Goal: Information Seeking & Learning: Find contact information

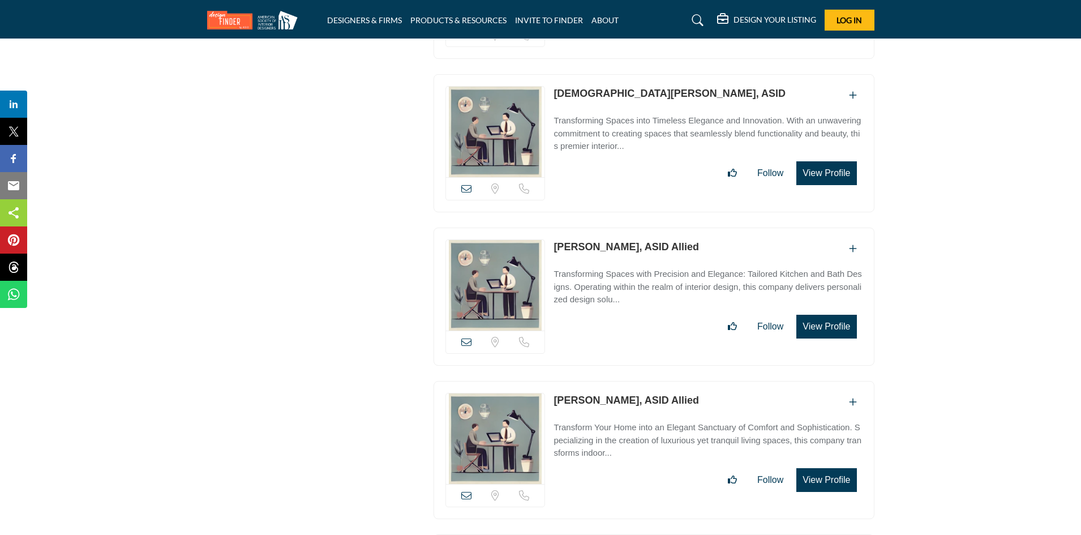
scroll to position [7302, 0]
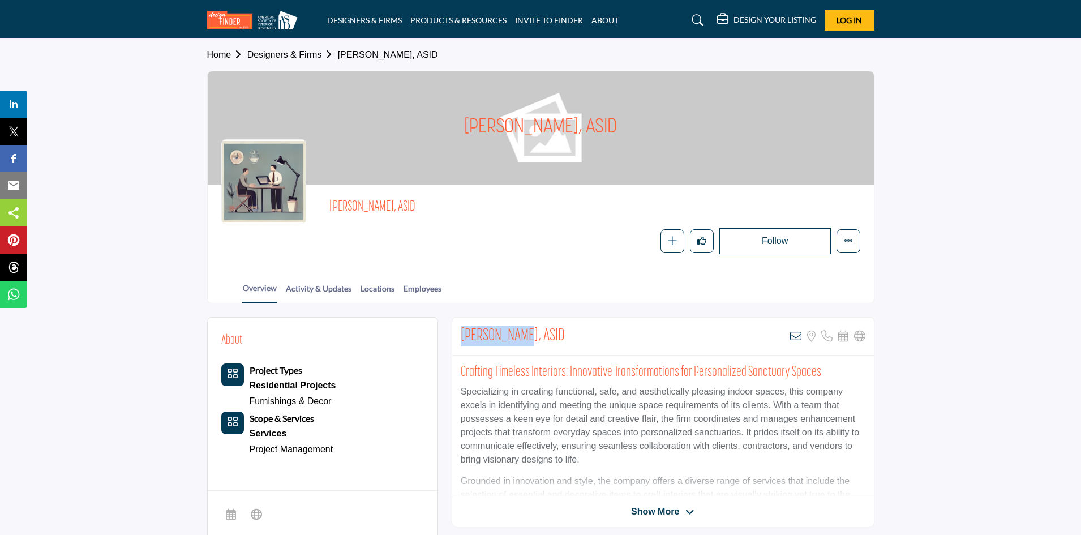
drag, startPoint x: 455, startPoint y: 335, endPoint x: 517, endPoint y: 332, distance: 61.8
click at [517, 332] on div "Lisa Rentzel, ASID View email address of this listing Sorry, but we don't have …" at bounding box center [663, 337] width 422 height 38
copy h2 "Lisa Rentzel"
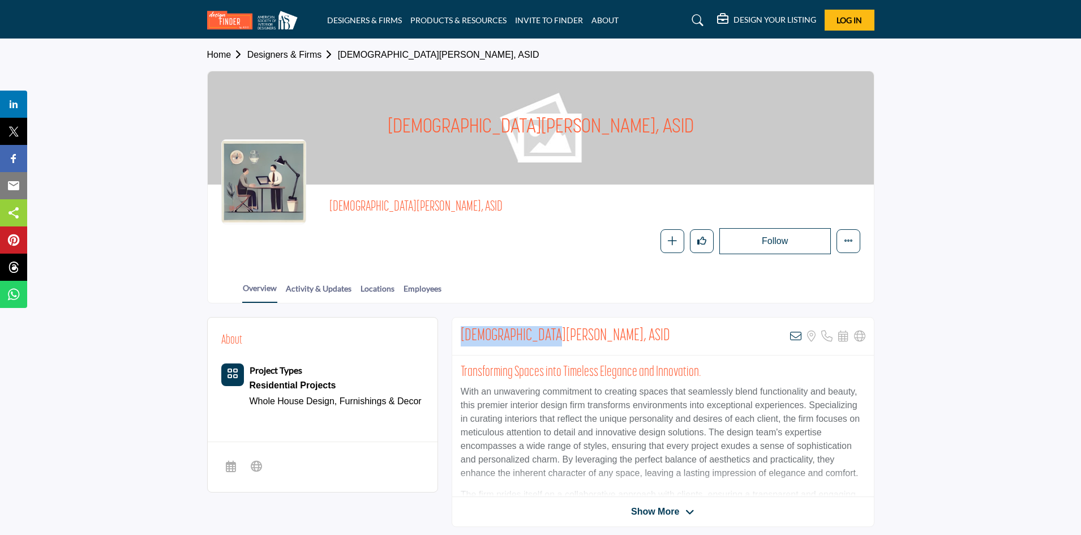
drag, startPoint x: 460, startPoint y: 335, endPoint x: 541, endPoint y: 331, distance: 81.1
click at [541, 331] on h2 "[DEMOGRAPHIC_DATA][PERSON_NAME], ASID" at bounding box center [565, 336] width 209 height 20
copy h2 "[DEMOGRAPHIC_DATA][PERSON_NAME]"
